Goal: Transaction & Acquisition: Purchase product/service

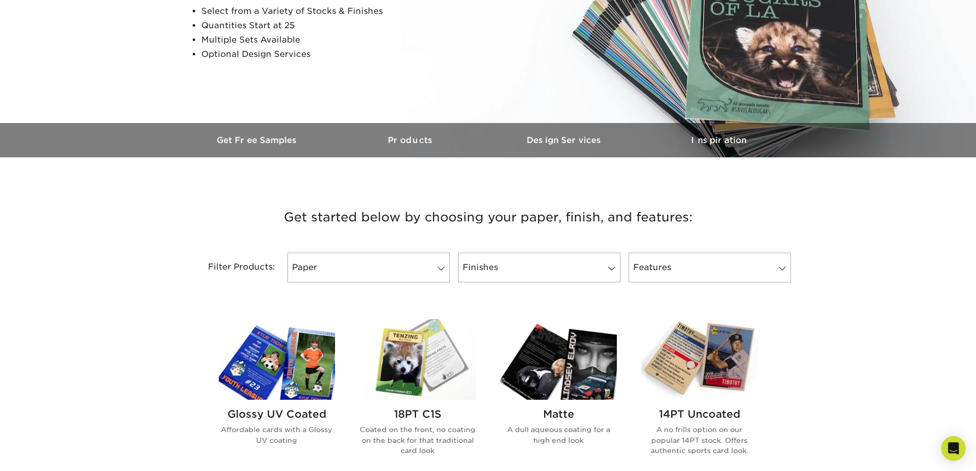
scroll to position [205, 0]
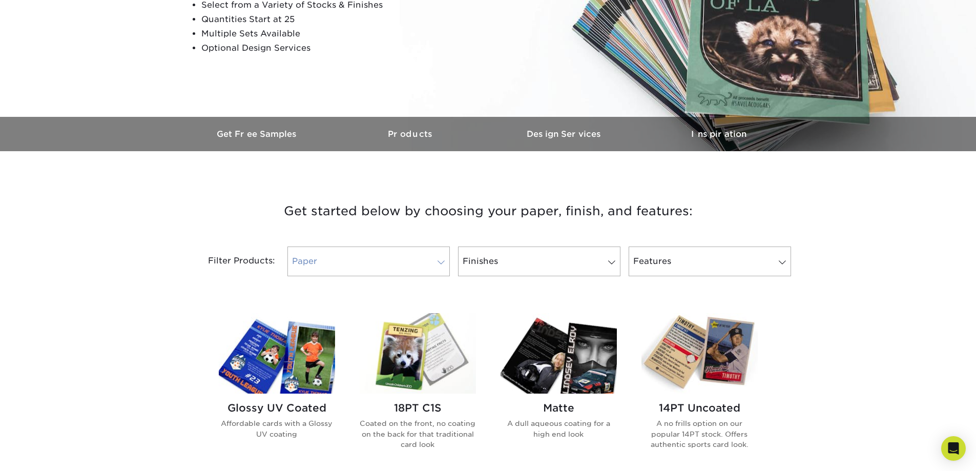
click at [403, 267] on link "Paper" at bounding box center [368, 261] width 162 height 30
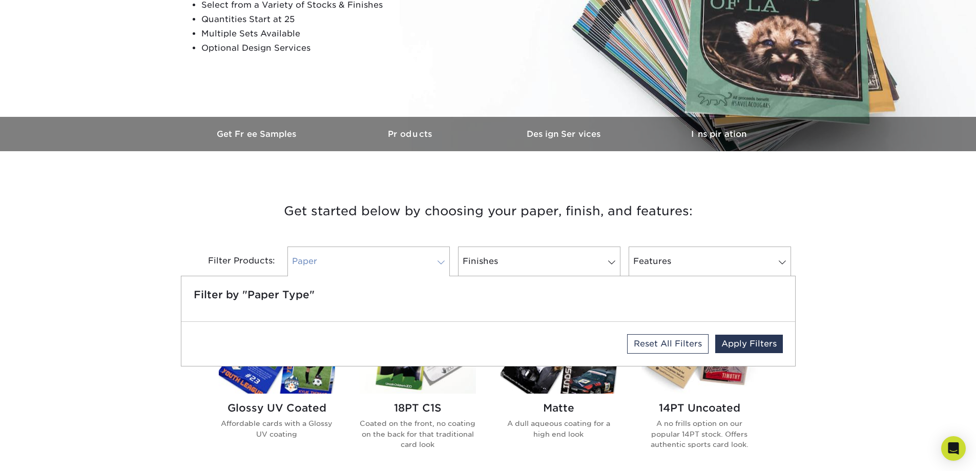
click at [405, 262] on link "Paper" at bounding box center [368, 261] width 162 height 30
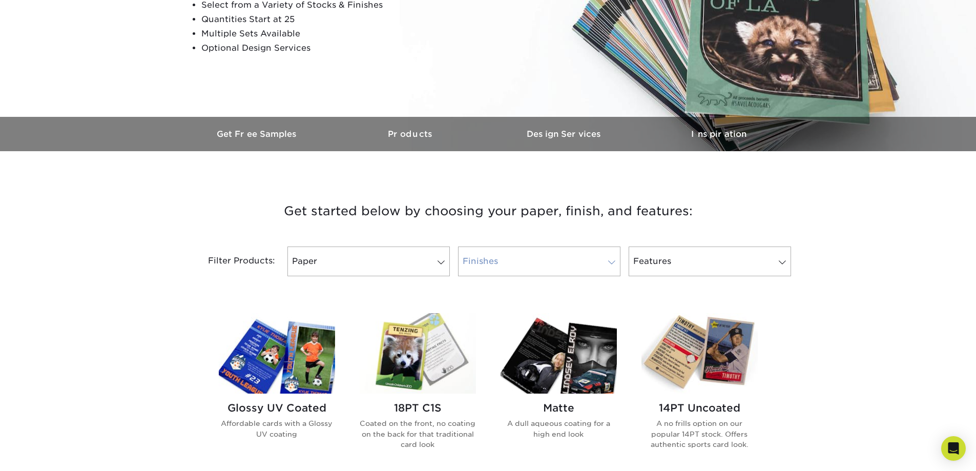
click at [507, 261] on link "Finishes" at bounding box center [539, 261] width 162 height 30
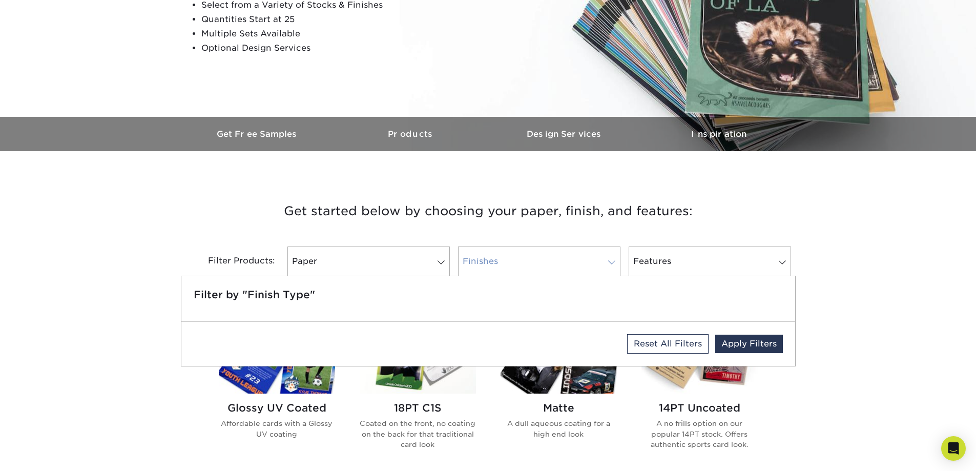
click at [507, 261] on link "Finishes" at bounding box center [539, 261] width 162 height 30
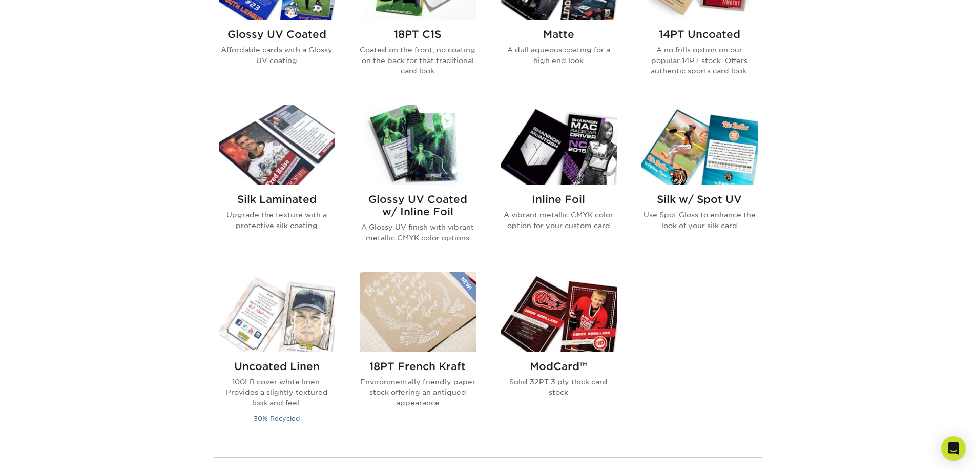
scroll to position [580, 0]
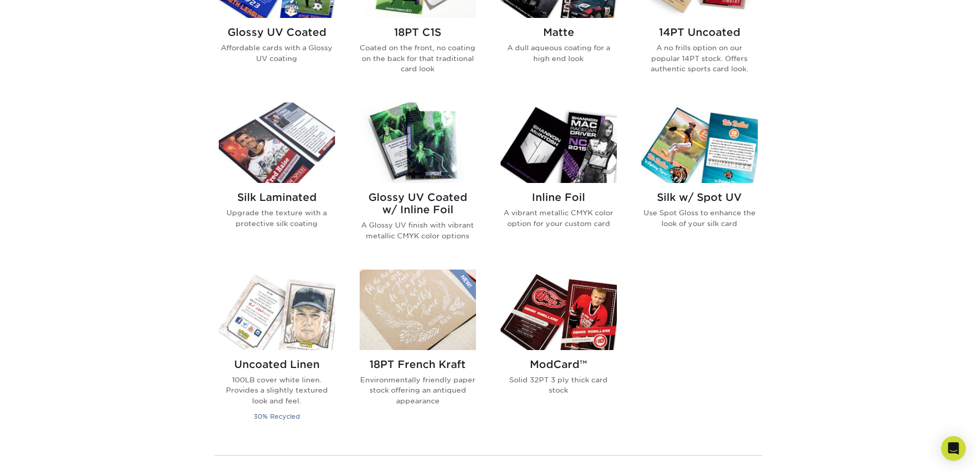
click at [573, 334] on img at bounding box center [559, 309] width 116 height 80
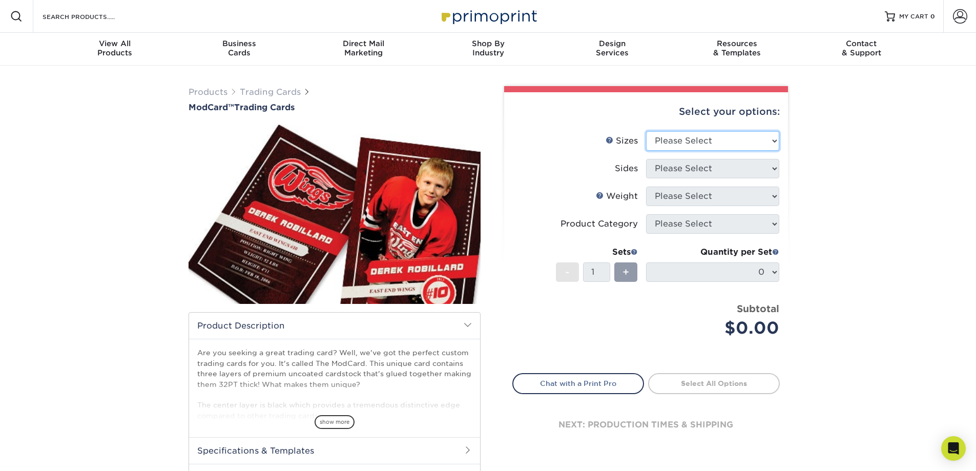
click at [680, 139] on select "Please Select 2.5" x 3.5"" at bounding box center [712, 140] width 133 height 19
select select "2.50x3.50"
click at [646, 131] on select "Please Select 2.5" x 3.5"" at bounding box center [712, 140] width 133 height 19
click at [706, 170] on select "Please Select Print Both Sides Print Front Only" at bounding box center [712, 168] width 133 height 19
select select "13abbda7-1d64-4f25-8bb2-c179b224825d"
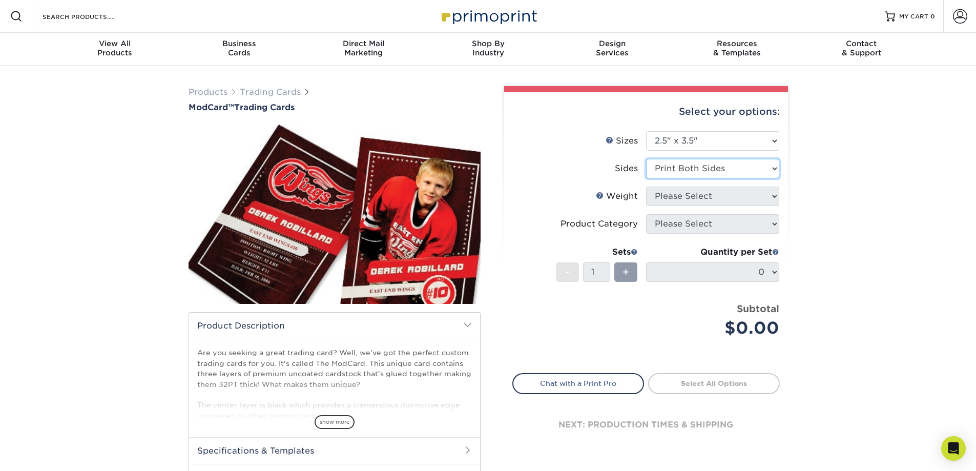
click at [646, 159] on select "Please Select Print Both Sides Print Front Only" at bounding box center [712, 168] width 133 height 19
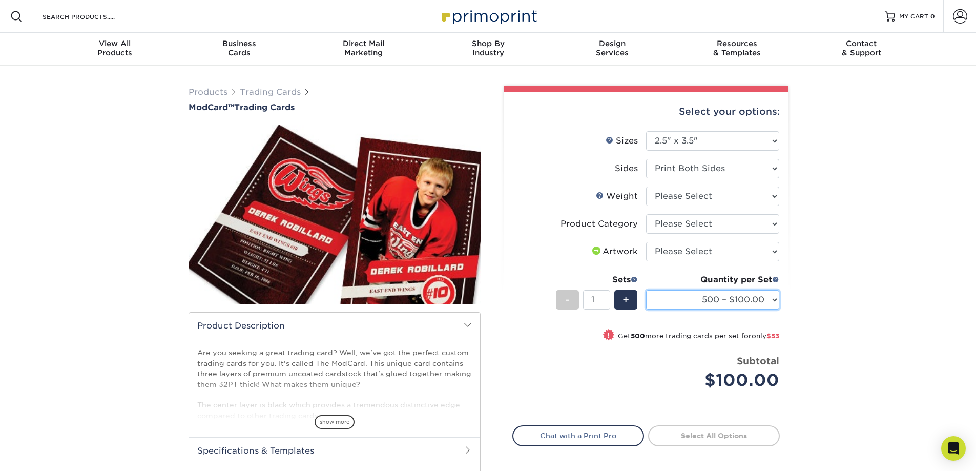
click at [752, 299] on select "500 – $100.00 1000 – $153.00" at bounding box center [712, 299] width 133 height 19
click at [752, 302] on select "500 – $100.00 1000 – $153.00" at bounding box center [712, 299] width 133 height 19
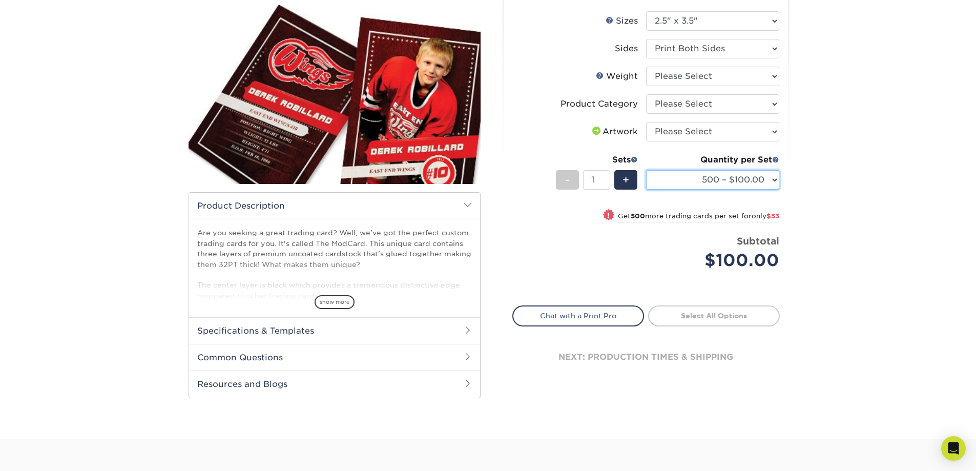
scroll to position [137, 0]
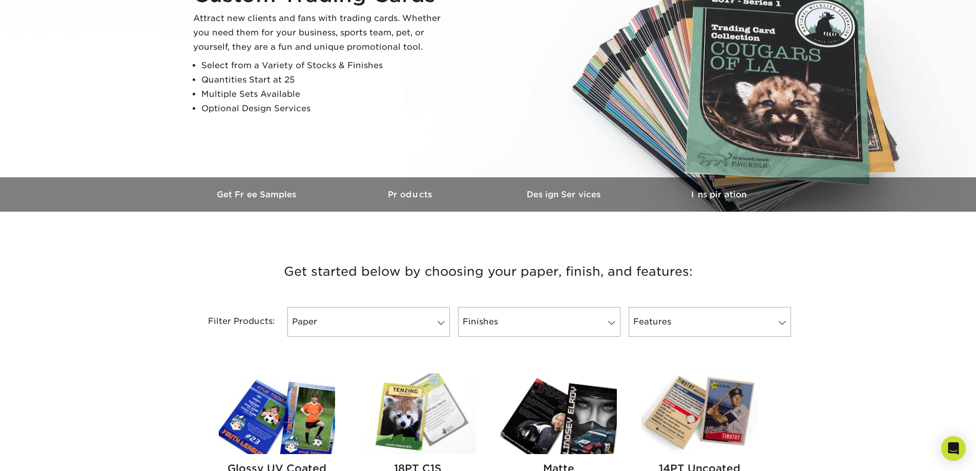
scroll to position [273, 0]
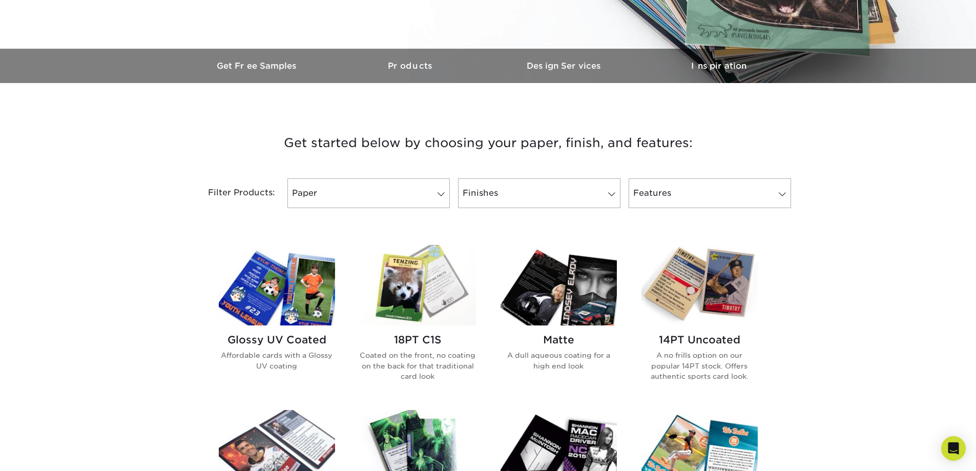
click at [270, 295] on img at bounding box center [277, 285] width 116 height 80
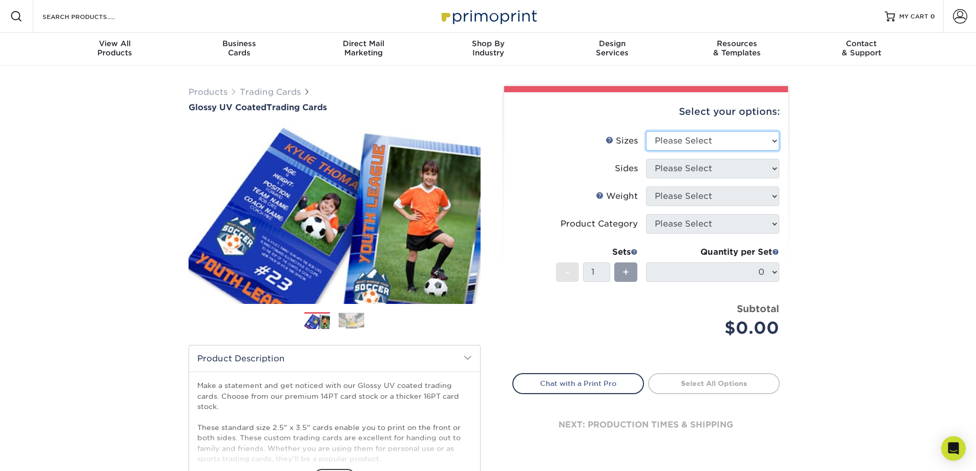
click at [704, 140] on select "Please Select 2.5" x 3.5"" at bounding box center [712, 140] width 133 height 19
select select "2.50x3.50"
click at [646, 131] on select "Please Select 2.5" x 3.5"" at bounding box center [712, 140] width 133 height 19
click at [702, 168] on select "Please Select Print Both Sides Print Front Only" at bounding box center [712, 168] width 133 height 19
select select "13abbda7-1d64-4f25-8bb2-c179b224825d"
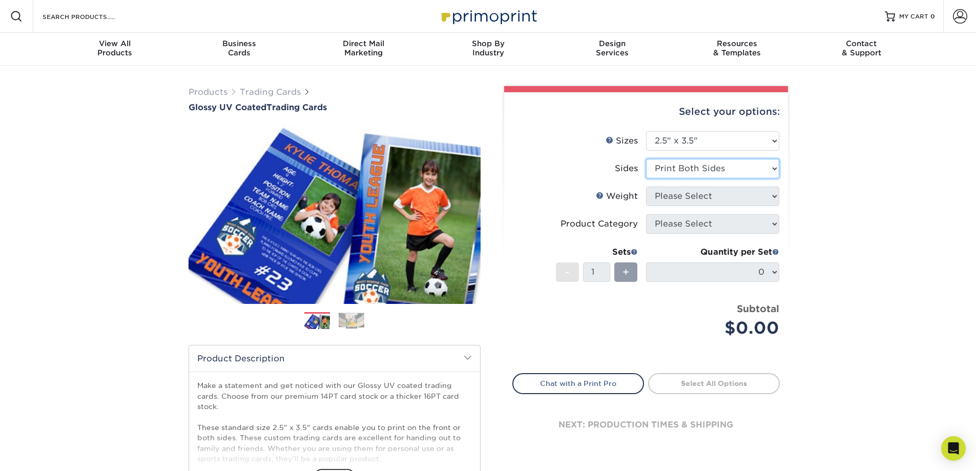
click at [646, 159] on select "Please Select Print Both Sides Print Front Only" at bounding box center [712, 168] width 133 height 19
click at [695, 198] on select "Please Select 16PT 14PT 18PT C1S" at bounding box center [712, 195] width 133 height 19
select select "16PT"
click at [646, 186] on select "Please Select 16PT 14PT 18PT C1S" at bounding box center [712, 195] width 133 height 19
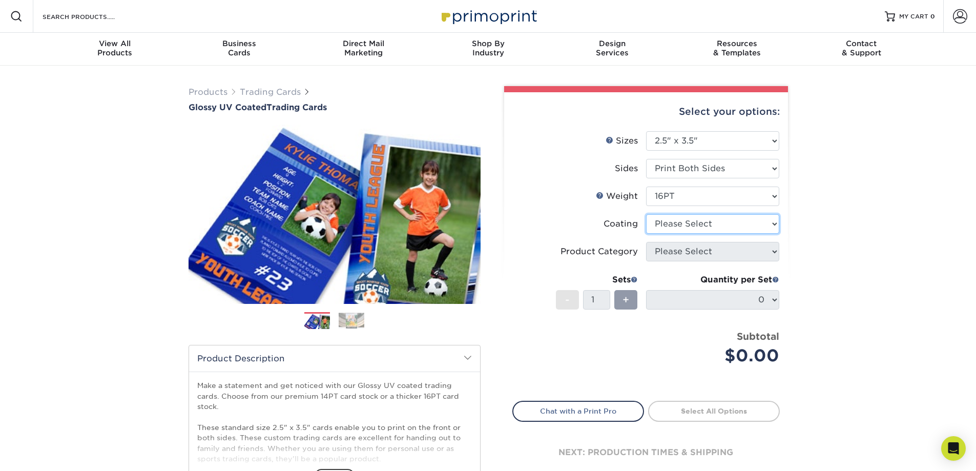
click at [700, 226] on select at bounding box center [712, 223] width 133 height 19
select select "1e8116af-acfc-44b1-83dc-8181aa338834"
click at [646, 214] on select at bounding box center [712, 223] width 133 height 19
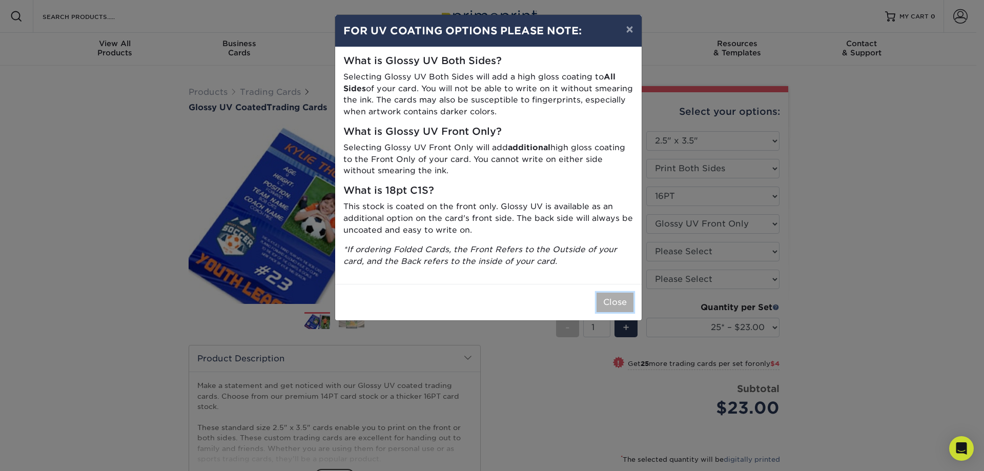
click at [608, 298] on button "Close" at bounding box center [614, 302] width 37 height 19
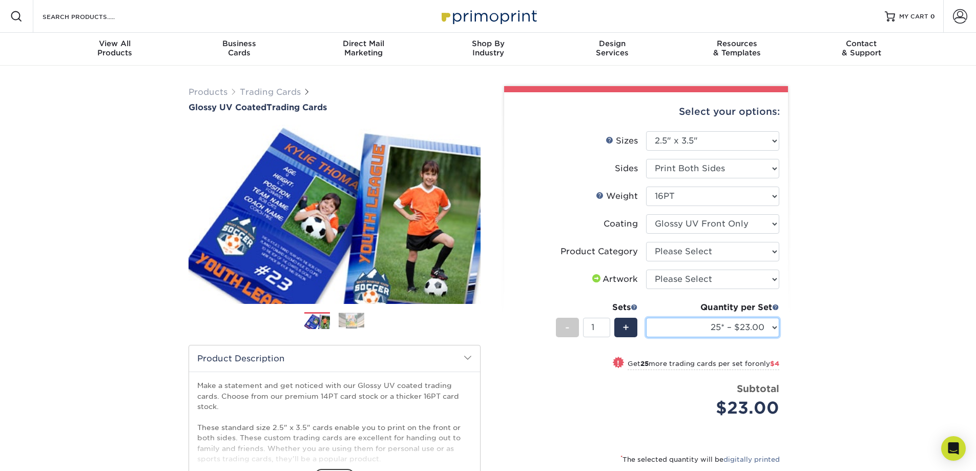
click at [762, 328] on select "25* – $23.00 50* – $27.00 75* – $33.00 100* – $37.00 250* – $47.00 500 – $58.00…" at bounding box center [712, 327] width 133 height 19
click at [873, 315] on div "Products Trading Cards Glossy UV Coated Trading Cards Previous Next /" at bounding box center [488, 339] width 976 height 547
click at [720, 281] on select "Please Select I will upload files I need a design - $100" at bounding box center [712, 278] width 133 height 19
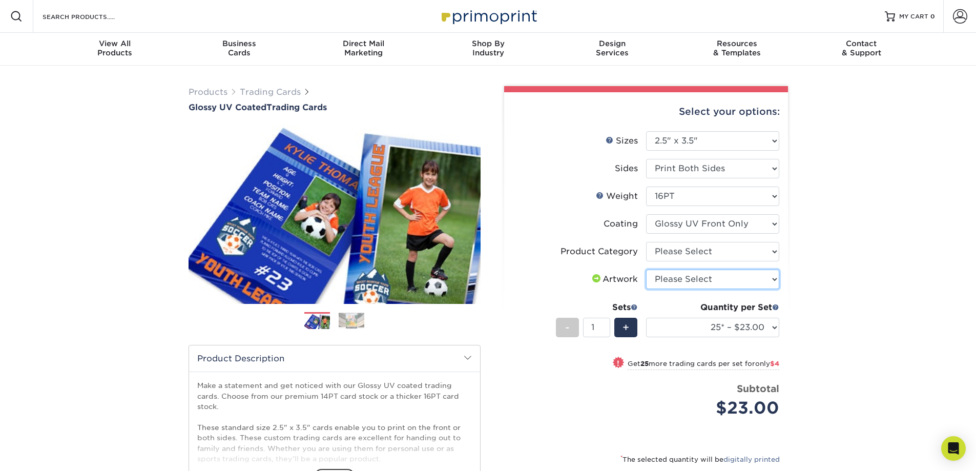
select select "upload"
click at [646, 269] on select "Please Select I will upload files I need a design - $100" at bounding box center [712, 278] width 133 height 19
click at [852, 301] on div "Products Trading Cards Glossy UV Coated Trading Cards Previous Next /" at bounding box center [488, 339] width 976 height 547
click at [719, 252] on select "Please Select Trading Cards" at bounding box center [712, 251] width 133 height 19
select select "c2f9bce9-36c2-409d-b101-c29d9d031e18"
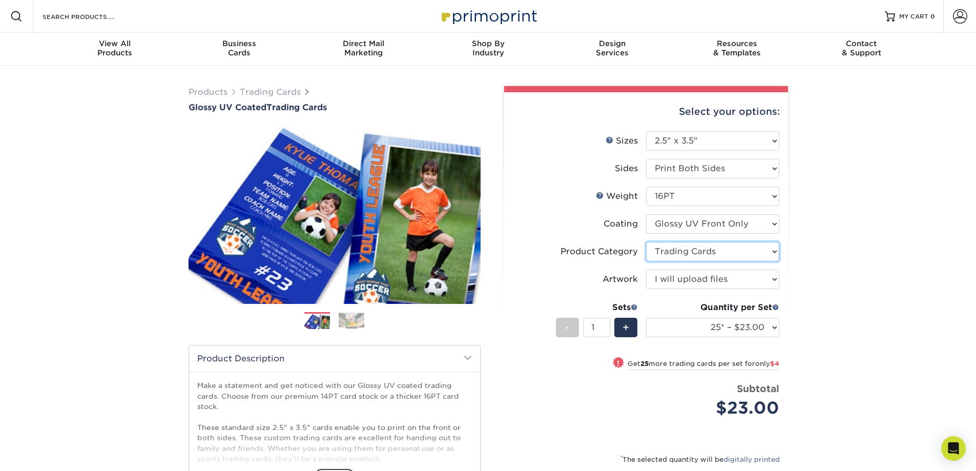
click at [646, 242] on select "Please Select Trading Cards" at bounding box center [712, 251] width 133 height 19
click at [809, 280] on div "Products Trading Cards Glossy UV Coated Trading Cards Previous Next /" at bounding box center [488, 339] width 976 height 547
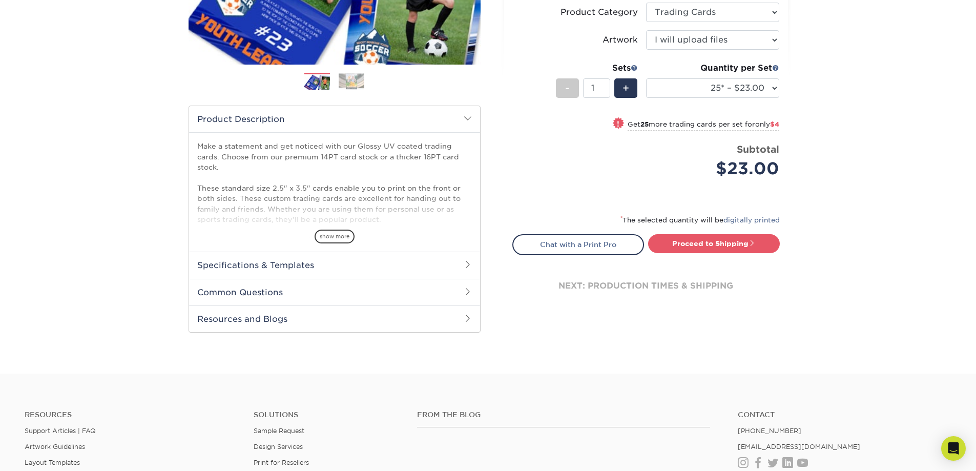
scroll to position [307, 0]
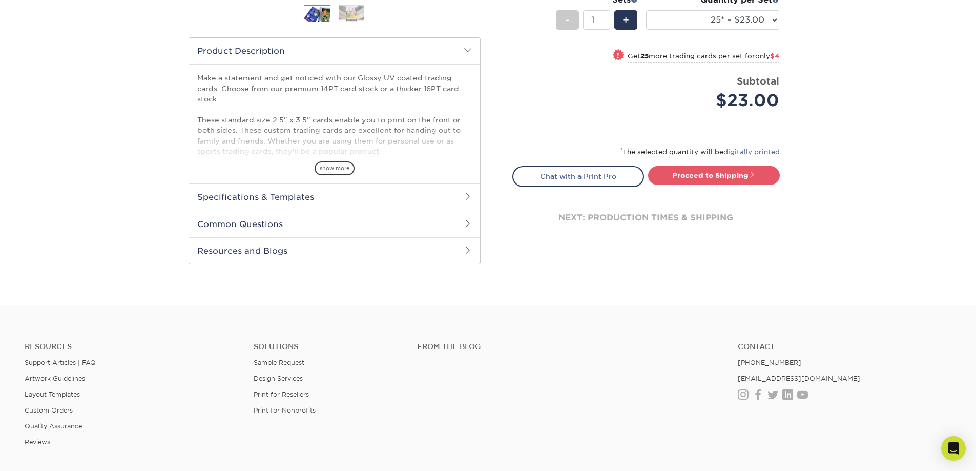
click at [447, 196] on h2 "Specifications & Templates" at bounding box center [334, 196] width 291 height 27
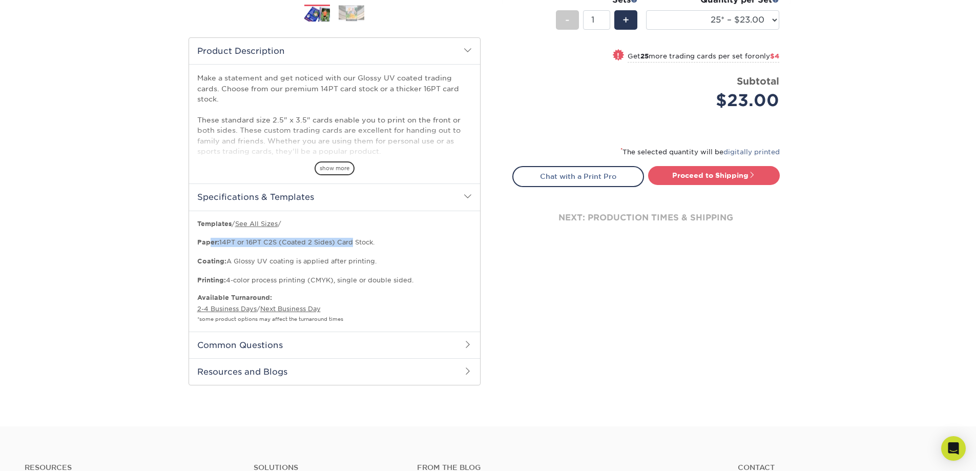
drag, startPoint x: 213, startPoint y: 239, endPoint x: 347, endPoint y: 243, distance: 134.8
click at [347, 243] on p "Templates / See All Sizes / Paper: 14PT or 16PT C2S (Coated 2 Sides) Card Stock…" at bounding box center [334, 252] width 275 height 66
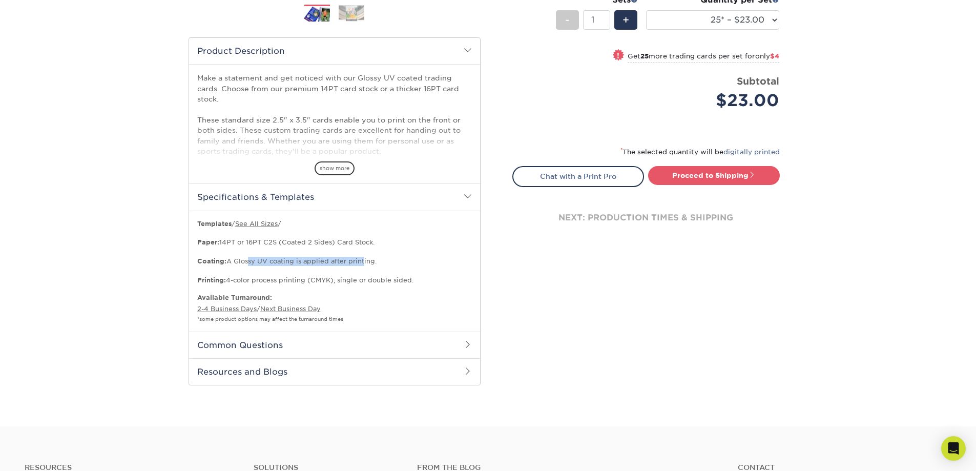
drag, startPoint x: 245, startPoint y: 257, endPoint x: 363, endPoint y: 265, distance: 118.1
click at [360, 260] on p "Templates / See All Sizes / Paper: 14PT or 16PT C2S (Coated 2 Sides) Card Stock…" at bounding box center [334, 252] width 275 height 66
click at [373, 280] on p "Templates / See All Sizes / Paper: 14PT or 16PT C2S (Coated 2 Sides) Card Stock…" at bounding box center [334, 252] width 275 height 66
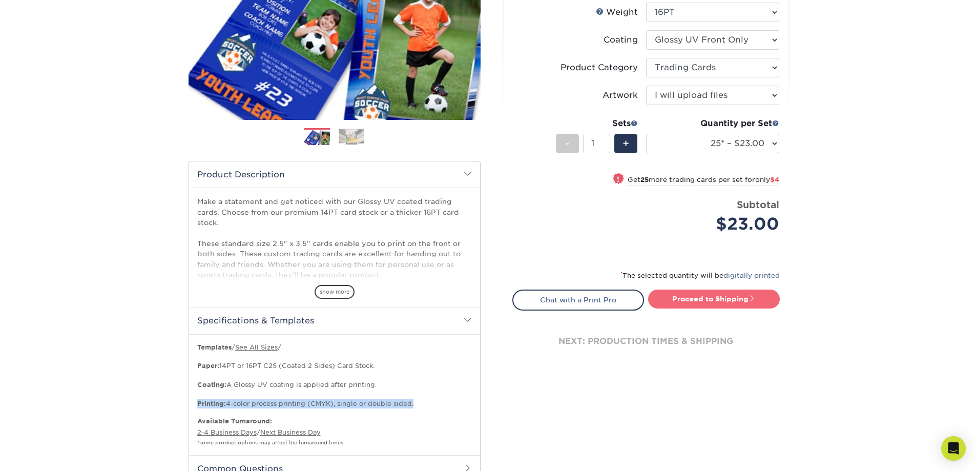
scroll to position [171, 0]
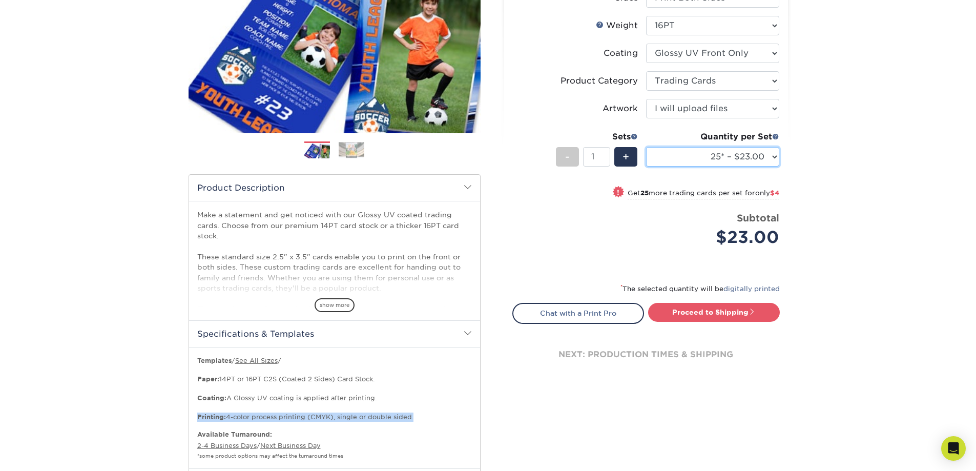
click at [768, 150] on select "25* – $23.00 50* – $27.00 75* – $33.00 100* – $37.00 250* – $47.00 500 – $58.00…" at bounding box center [712, 156] width 133 height 19
click at [646, 147] on select "25* – $23.00 50* – $27.00 75* – $33.00 100* – $37.00 250* – $47.00 500 – $58.00…" at bounding box center [712, 156] width 133 height 19
click at [739, 162] on select "25* – $23.00 50* – $27.00 75* – $33.00 100* – $37.00 250* – $47.00 500 – $58.00…" at bounding box center [712, 156] width 133 height 19
drag, startPoint x: 636, startPoint y: 193, endPoint x: 759, endPoint y: 194, distance: 123.0
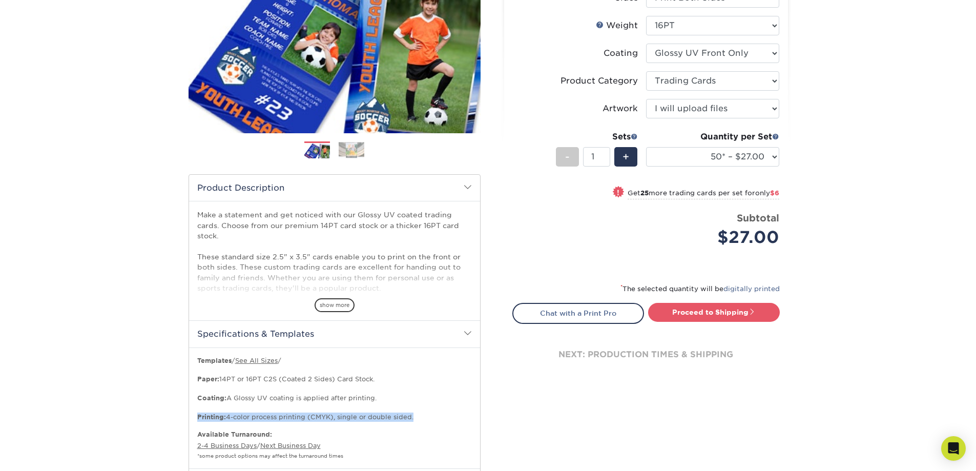
click at [759, 194] on small "Get 25 more trading cards per set for only $6" at bounding box center [704, 194] width 152 height 10
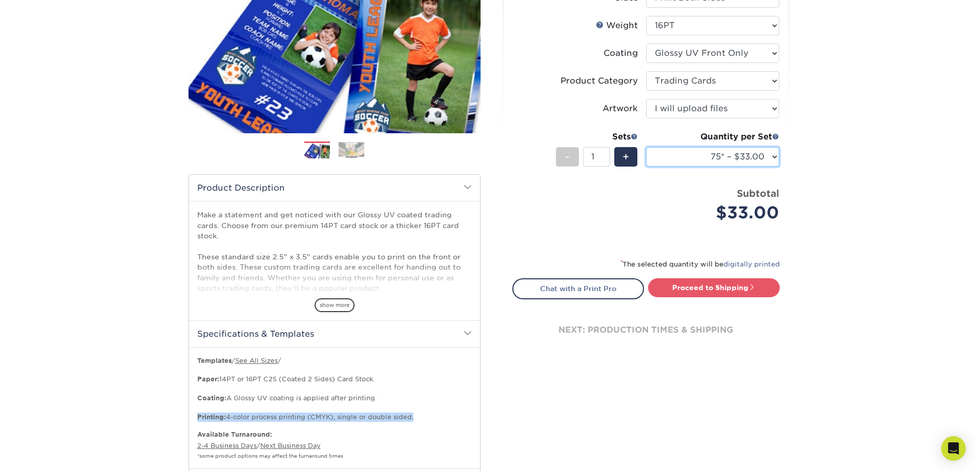
click at [765, 155] on select "25* – $23.00 50* – $27.00 75* – $33.00 100* – $37.00 250* – $47.00 500 – $58.00…" at bounding box center [712, 156] width 133 height 19
click at [646, 147] on select "25* – $23.00 50* – $27.00 75* – $33.00 100* – $37.00 250* – $47.00 500 – $58.00…" at bounding box center [712, 156] width 133 height 19
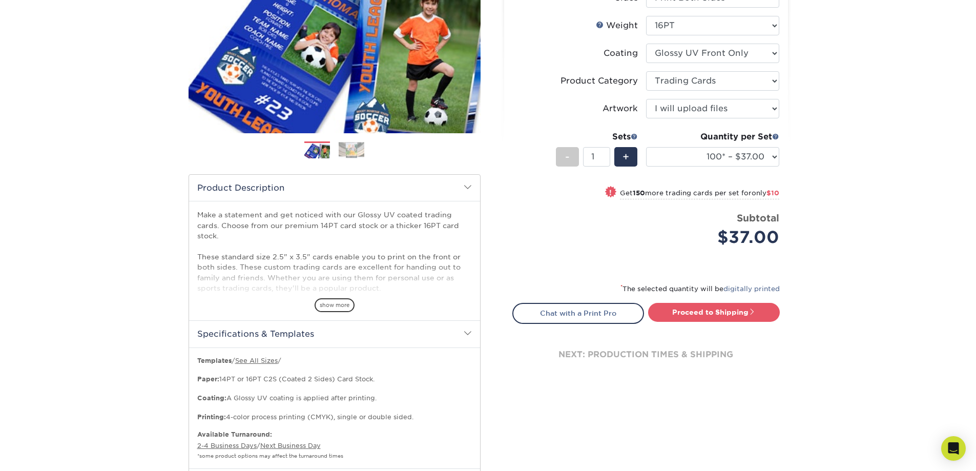
click at [833, 214] on div "Products Trading Cards Glossy UV Coated Trading Cards Previous Next /" at bounding box center [488, 229] width 976 height 668
click at [760, 154] on select "25* – $23.00 50* – $27.00 75* – $33.00 100* – $37.00 250* – $47.00 500 – $58.00…" at bounding box center [712, 156] width 133 height 19
click at [646, 147] on select "25* – $23.00 50* – $27.00 75* – $33.00 100* – $37.00 250* – $47.00 500 – $58.00…" at bounding box center [712, 156] width 133 height 19
click at [761, 155] on select "25* – $23.00 50* – $27.00 75* – $33.00 100* – $37.00 250* – $47.00 500 – $58.00…" at bounding box center [712, 156] width 133 height 19
click at [646, 147] on select "25* – $23.00 50* – $27.00 75* – $33.00 100* – $37.00 250* – $47.00 500 – $58.00…" at bounding box center [712, 156] width 133 height 19
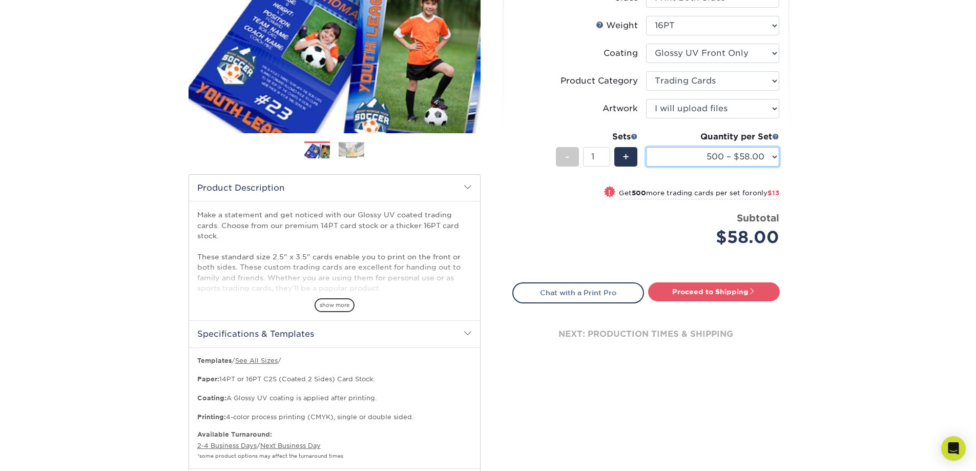
click at [752, 155] on select "25* – $23.00 50* – $27.00 75* – $33.00 100* – $37.00 250* – $47.00 500 – $58.00…" at bounding box center [712, 156] width 133 height 19
click at [646, 147] on select "25* – $23.00 50* – $27.00 75* – $33.00 100* – $37.00 250* – $47.00 500 – $58.00…" at bounding box center [712, 156] width 133 height 19
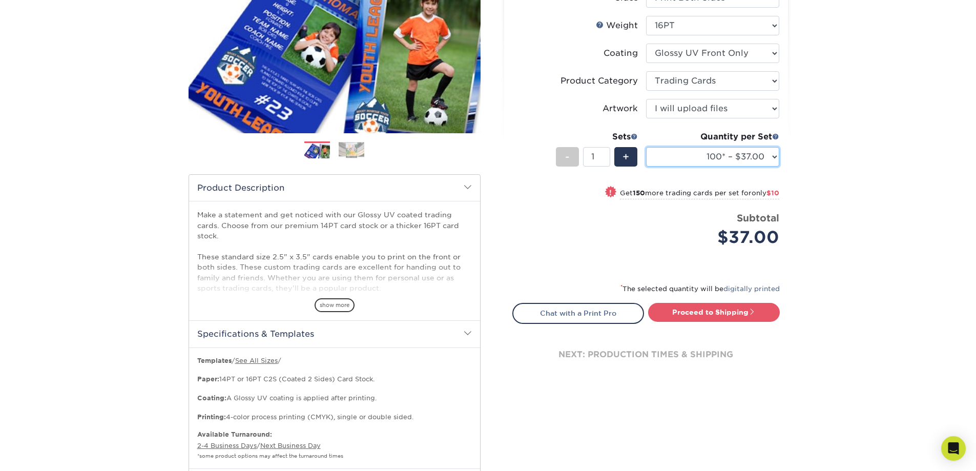
click at [738, 157] on select "25* – $23.00 50* – $27.00 75* – $33.00 100* – $37.00 250* – $47.00 500 – $58.00…" at bounding box center [712, 156] width 133 height 19
click at [646, 147] on select "25* – $23.00 50* – $27.00 75* – $33.00 100* – $37.00 250* – $47.00 500 – $58.00…" at bounding box center [712, 156] width 133 height 19
click at [822, 201] on div "Products Trading Cards Glossy UV Coated Trading Cards Previous Next /" at bounding box center [488, 229] width 976 height 668
click at [748, 162] on select "25* – $23.00 50* – $27.00 75* – $33.00 100* – $37.00 250* – $47.00 500 – $58.00…" at bounding box center [712, 156] width 133 height 19
click at [646, 147] on select "25* – $23.00 50* – $27.00 75* – $33.00 100* – $37.00 250* – $47.00 500 – $58.00…" at bounding box center [712, 156] width 133 height 19
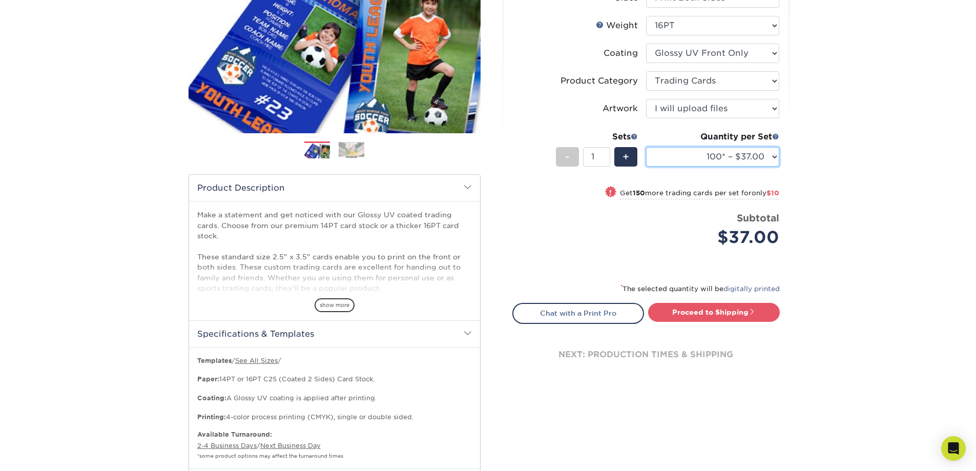
click at [748, 161] on select "25* – $23.00 50* – $27.00 75* – $33.00 100* – $37.00 250* – $47.00 500 – $58.00…" at bounding box center [712, 156] width 133 height 19
click at [646, 147] on select "25* – $23.00 50* – $27.00 75* – $33.00 100* – $37.00 250* – $47.00 500 – $58.00…" at bounding box center [712, 156] width 133 height 19
click at [743, 154] on select "25* – $23.00 50* – $27.00 75* – $33.00 100* – $37.00 250* – $47.00 500 – $58.00…" at bounding box center [712, 156] width 133 height 19
click at [646, 147] on select "25* – $23.00 50* – $27.00 75* – $33.00 100* – $37.00 250* – $47.00 500 – $58.00…" at bounding box center [712, 156] width 133 height 19
click at [831, 208] on div "Products Trading Cards Glossy UV Coated Trading Cards Previous Next /" at bounding box center [488, 229] width 976 height 668
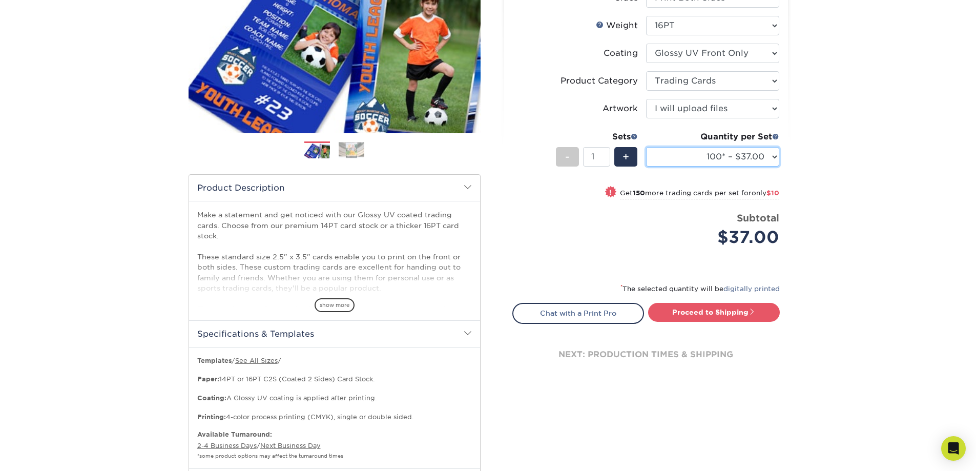
click at [744, 153] on select "25* – $23.00 50* – $27.00 75* – $33.00 100* – $37.00 250* – $47.00 500 – $58.00…" at bounding box center [712, 156] width 133 height 19
click at [646, 147] on select "25* – $23.00 50* – $27.00 75* – $33.00 100* – $37.00 250* – $47.00 500 – $58.00…" at bounding box center [712, 156] width 133 height 19
click at [833, 199] on div "Products Trading Cards Glossy UV Coated Trading Cards Previous Next /" at bounding box center [488, 229] width 976 height 668
click at [755, 154] on select "25* – $23.00 50* – $27.00 75* – $33.00 100* – $37.00 250* – $47.00 500 – $58.00…" at bounding box center [712, 156] width 133 height 19
click at [646, 147] on select "25* – $23.00 50* – $27.00 75* – $33.00 100* – $37.00 250* – $47.00 500 – $58.00…" at bounding box center [712, 156] width 133 height 19
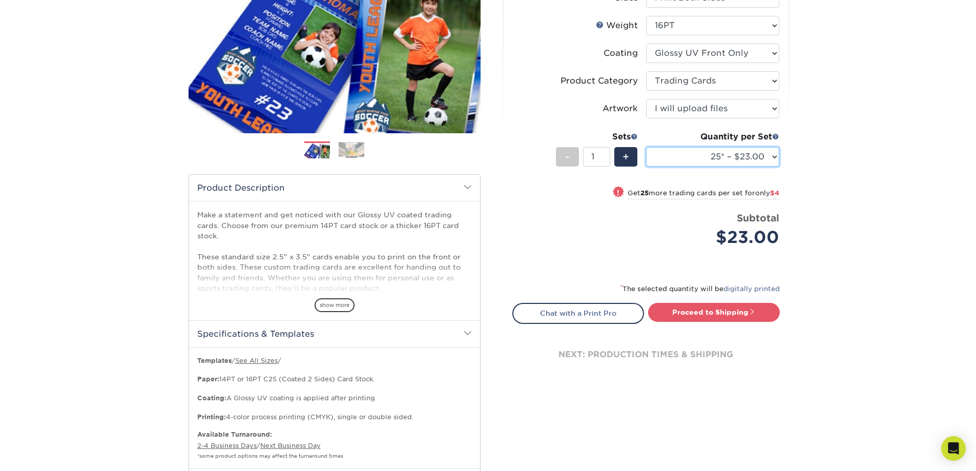
click at [747, 152] on select "25* – $23.00 50* – $27.00 75* – $33.00 100* – $37.00 250* – $47.00 500 – $58.00…" at bounding box center [712, 156] width 133 height 19
click at [646, 147] on select "25* – $23.00 50* – $27.00 75* – $33.00 100* – $37.00 250* – $47.00 500 – $58.00…" at bounding box center [712, 156] width 133 height 19
click at [857, 213] on div "Products Trading Cards Glossy UV Coated Trading Cards Previous Next /" at bounding box center [488, 229] width 976 height 668
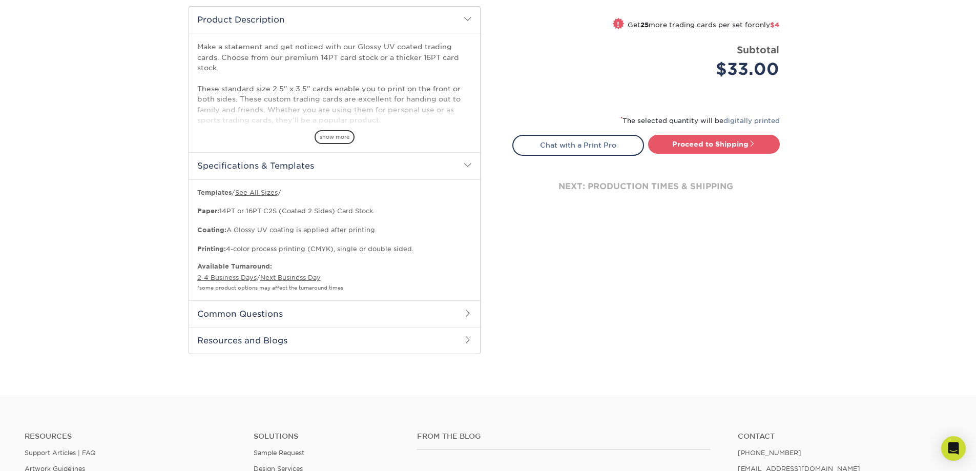
scroll to position [342, 0]
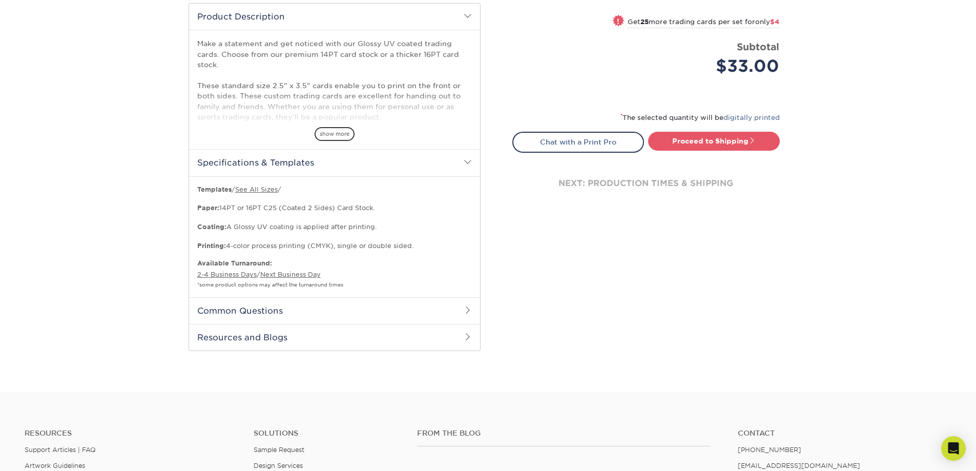
click at [416, 315] on h2 "Common Questions" at bounding box center [334, 310] width 291 height 27
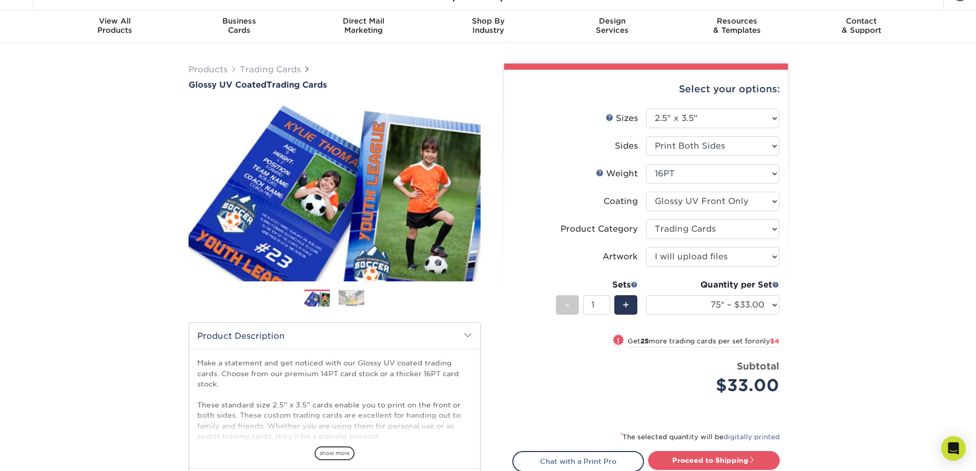
scroll to position [34, 0]
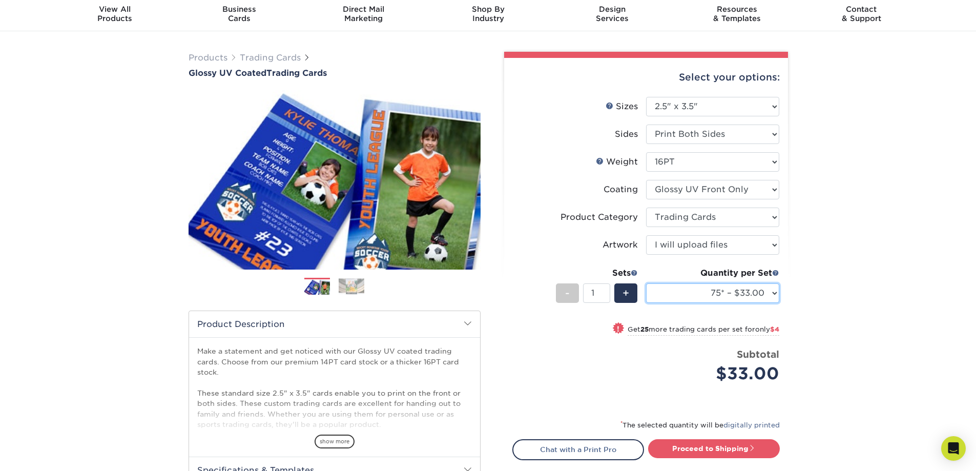
click at [760, 290] on select "25* – $23.00 50* – $27.00 75* – $33.00 100* – $37.00 250* – $47.00 500 – $58.00…" at bounding box center [712, 292] width 133 height 19
select select "100* – $37.00"
click at [646, 283] on select "25* – $23.00 50* – $27.00 75* – $33.00 100* – $37.00 250* – $47.00 500 – $58.00…" at bounding box center [712, 292] width 133 height 19
